Goal: Task Accomplishment & Management: Complete application form

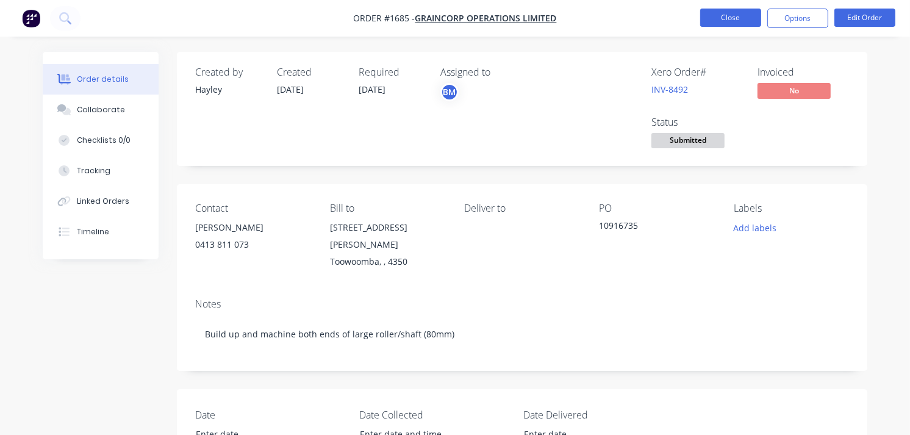
click at [718, 20] on button "Close" at bounding box center [731, 18] width 61 height 18
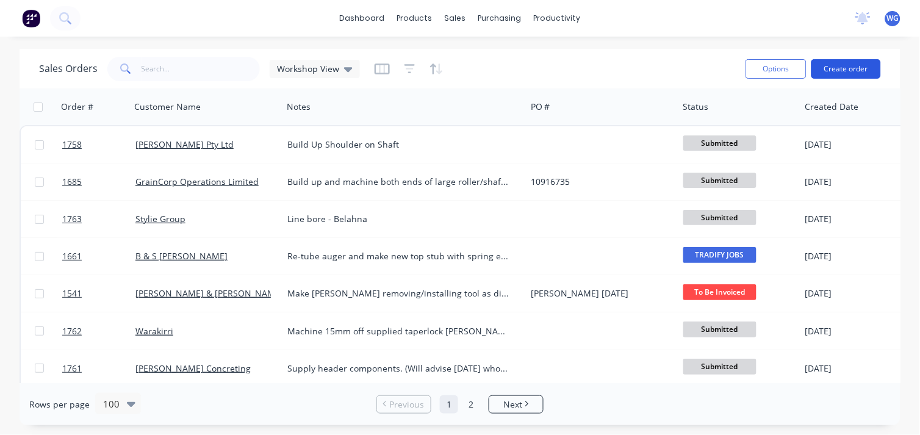
click at [833, 70] on button "Create order" at bounding box center [847, 69] width 70 height 20
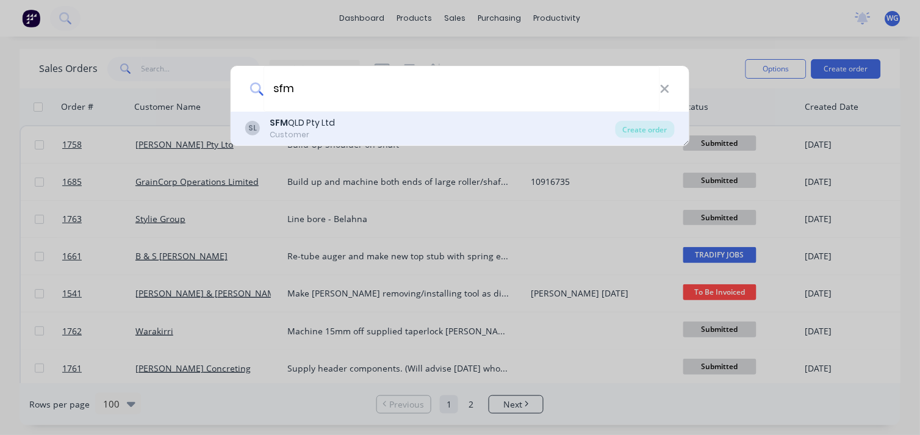
type input "sfm"
click at [282, 127] on b "SFM" at bounding box center [279, 123] width 18 height 12
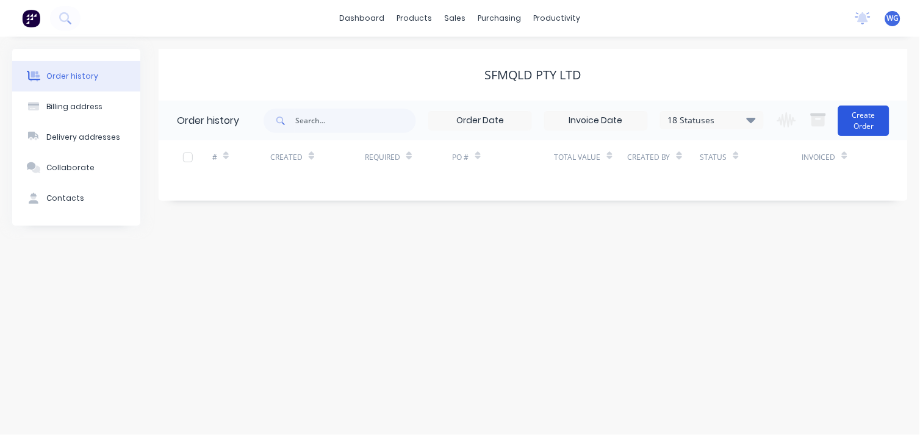
click at [865, 129] on button "Create Order" at bounding box center [863, 121] width 51 height 31
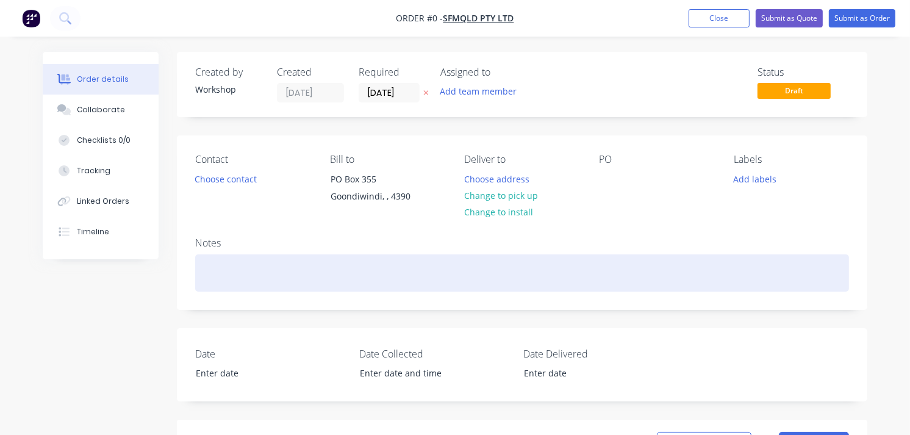
click at [269, 271] on div at bounding box center [522, 272] width 654 height 37
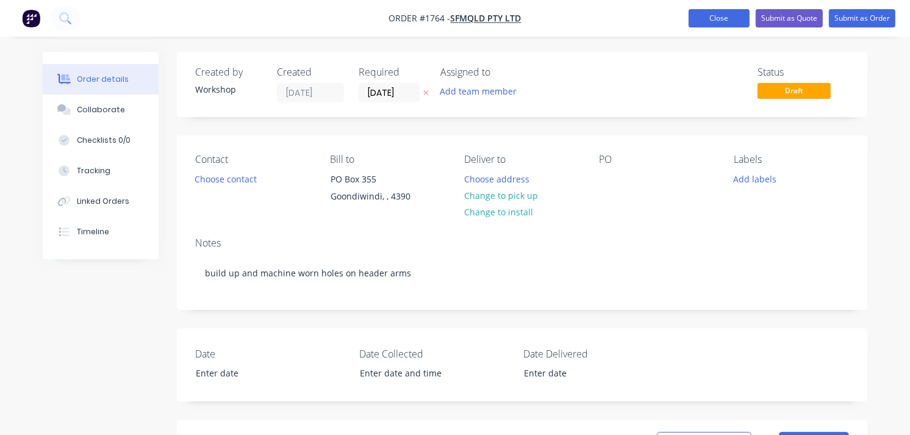
click at [743, 15] on button "Close" at bounding box center [719, 18] width 61 height 18
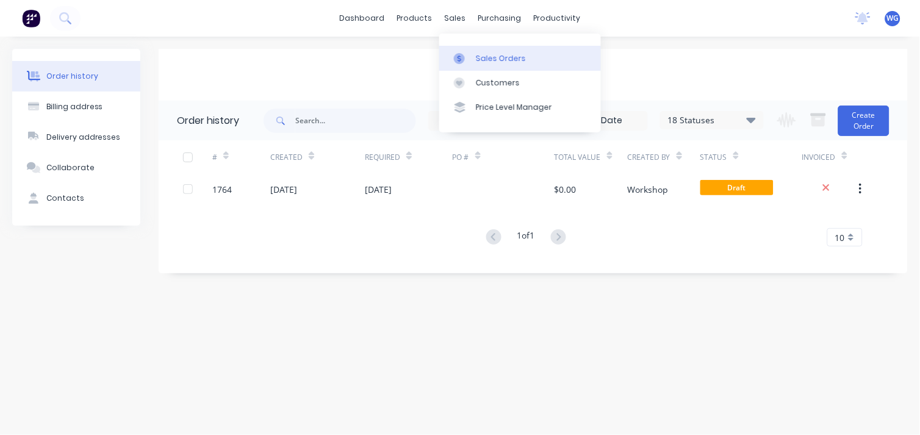
click at [483, 60] on div "Sales Orders" at bounding box center [501, 58] width 50 height 11
